Goal: Check status: Verify the current state of an ongoing process or item

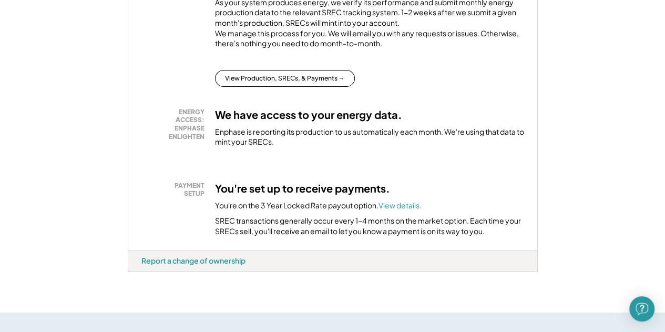
scroll to position [255, 0]
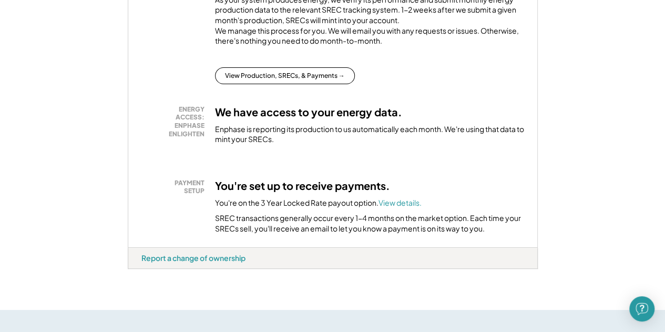
click at [244, 81] on button "View Production, SRECs, & Payments →" at bounding box center [285, 75] width 140 height 17
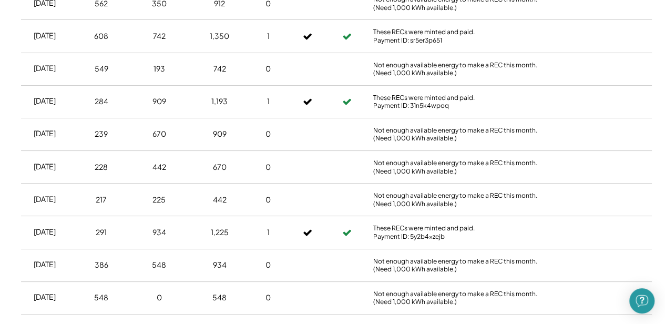
scroll to position [503, 0]
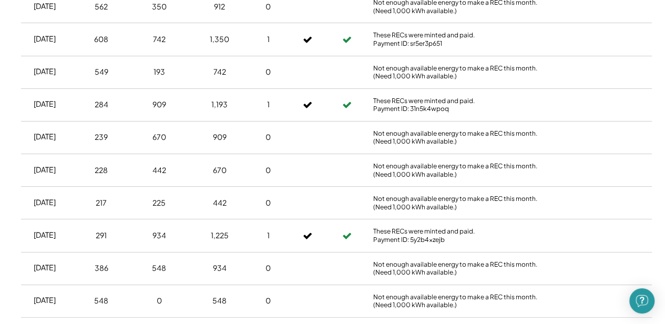
click at [49, 230] on div "[DATE]" at bounding box center [45, 235] width 22 height 11
click at [307, 232] on use at bounding box center [307, 235] width 8 height 6
click at [346, 232] on icon at bounding box center [346, 235] width 9 height 15
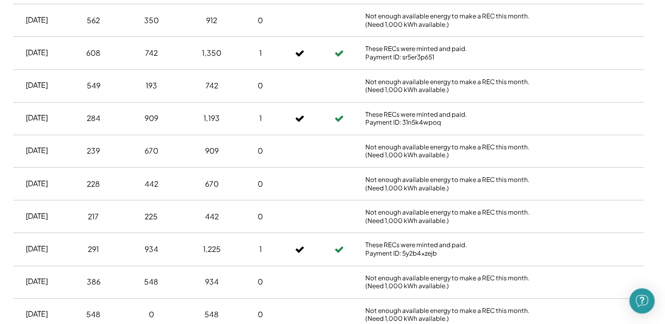
scroll to position [490, 8]
click at [97, 246] on div "291" at bounding box center [93, 248] width 11 height 11
click at [88, 116] on div "284" at bounding box center [94, 117] width 14 height 11
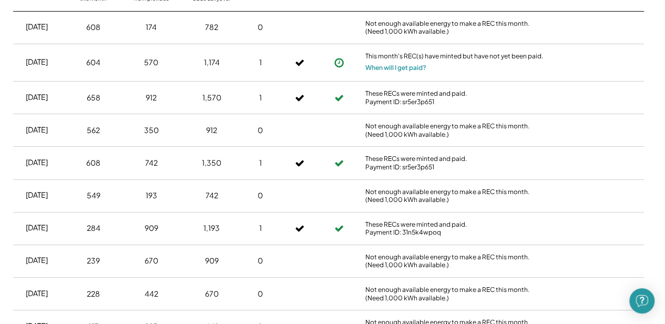
click at [109, 166] on div "608" at bounding box center [93, 163] width 45 height 26
click at [100, 77] on div "Jul 2025 604 570 1,174 1 This month's REC(s) have minted but have not yet been …" at bounding box center [328, 62] width 631 height 37
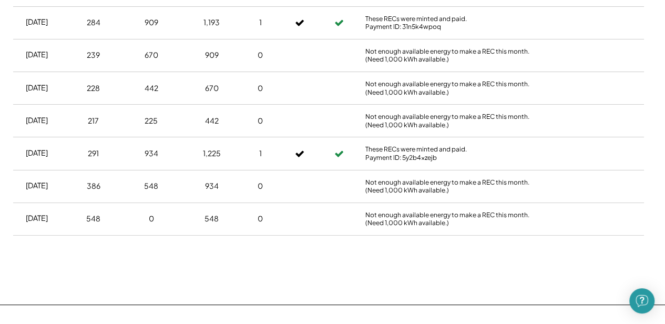
click at [72, 154] on div "291" at bounding box center [93, 153] width 45 height 26
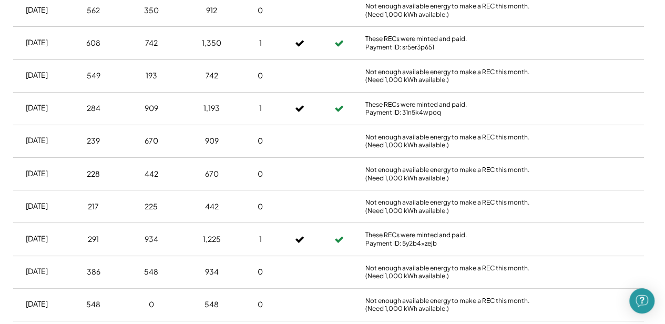
scroll to position [440, 8]
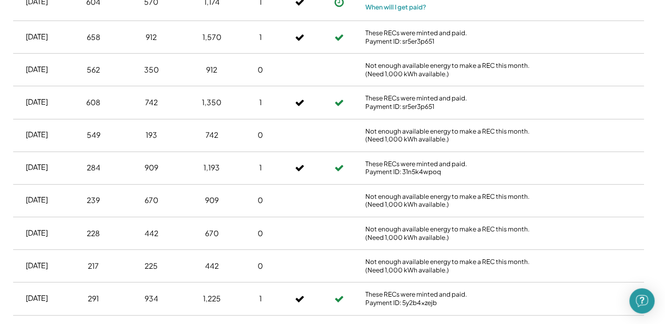
click at [97, 166] on div "284" at bounding box center [94, 167] width 14 height 11
click at [72, 109] on div "608" at bounding box center [93, 102] width 45 height 26
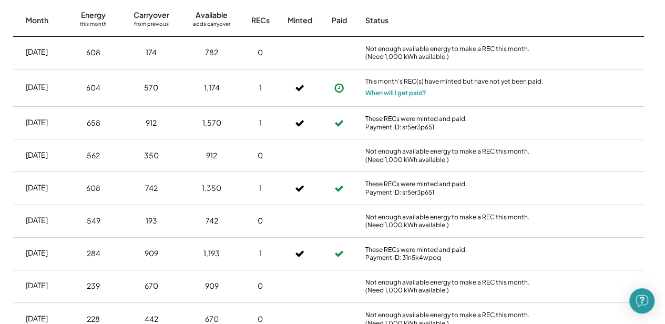
click at [91, 122] on div "658" at bounding box center [94, 123] width 14 height 11
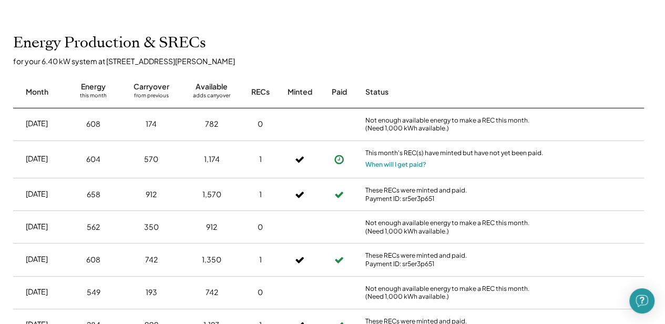
scroll to position [282, 8]
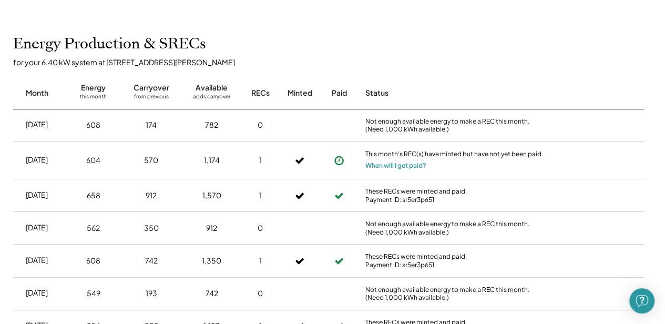
click at [381, 164] on button "When will I get paid?" at bounding box center [395, 165] width 61 height 11
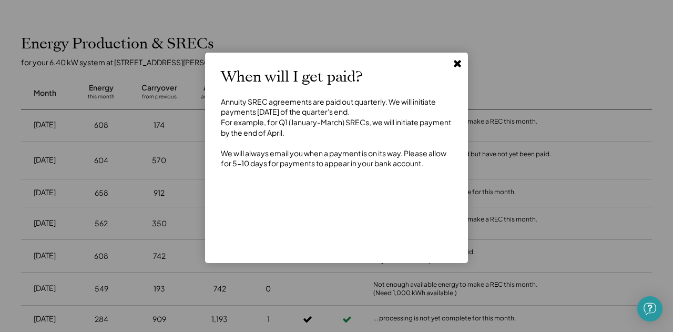
click at [457, 63] on use at bounding box center [456, 63] width 7 height 7
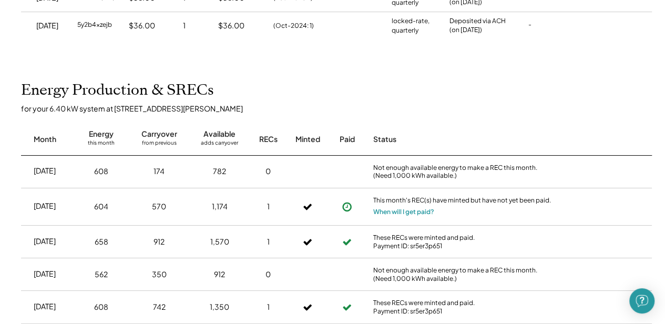
scroll to position [243, 0]
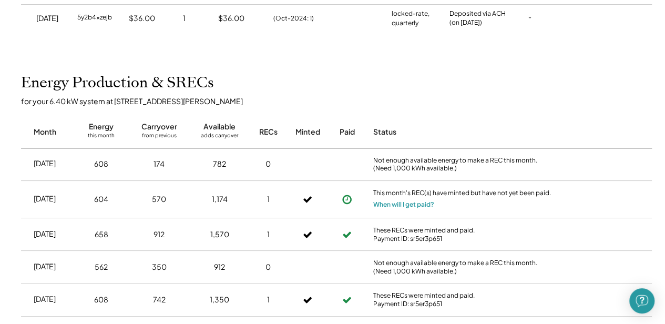
click at [383, 196] on div "This month's REC(s) have minted but have not yet been paid." at bounding box center [462, 194] width 179 height 11
click at [391, 203] on button "When will I get paid?" at bounding box center [403, 204] width 61 height 11
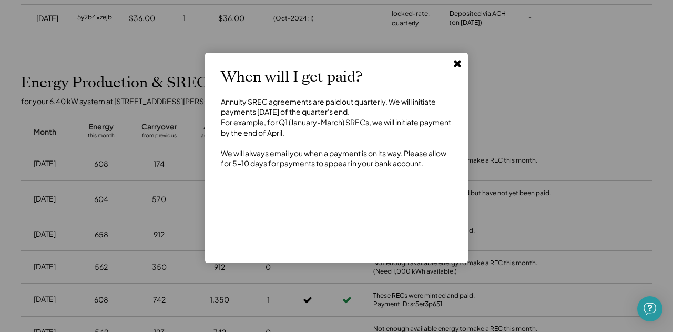
click at [456, 66] on icon at bounding box center [457, 63] width 11 height 11
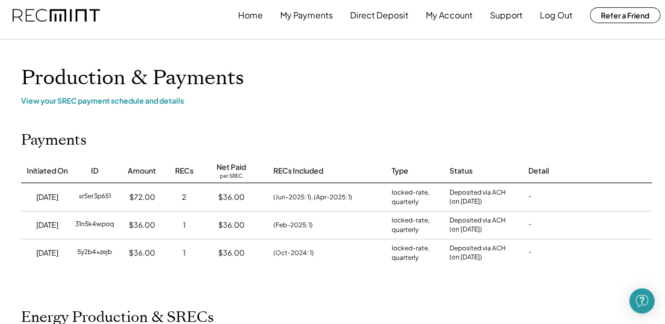
scroll to position [0, 0]
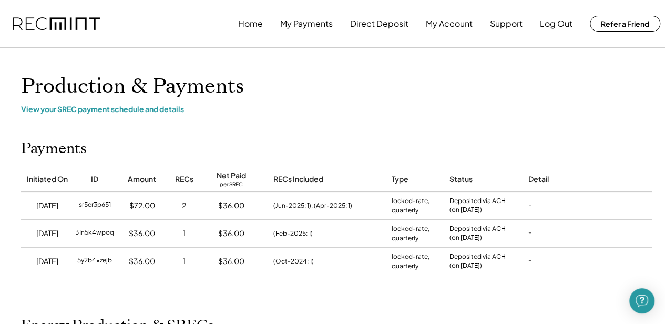
click at [63, 109] on div "View your SREC payment schedule and details" at bounding box center [336, 108] width 631 height 9
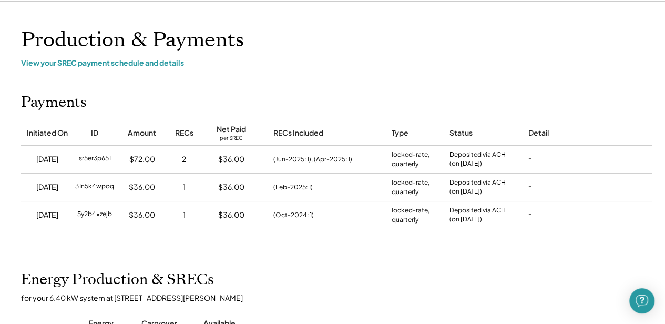
scroll to position [44, 0]
